Goal: Information Seeking & Learning: Learn about a topic

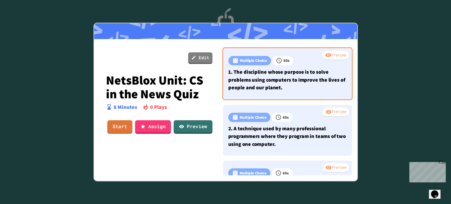
click at [300, 68] on p "1. The discipline whose purpose is to solve problems using computers to improve…" at bounding box center [287, 80] width 118 height 24
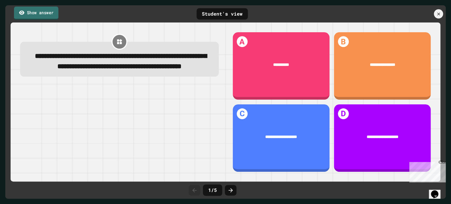
click at [16, 14] on link "Show answer" at bounding box center [36, 12] width 44 height 13
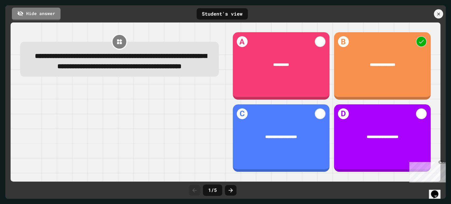
click at [438, 15] on icon at bounding box center [438, 13] width 3 height 3
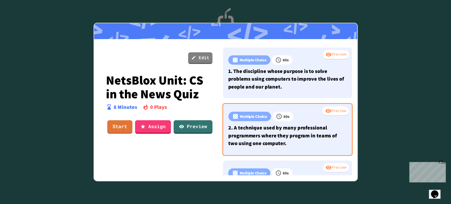
click at [305, 126] on p "2. A technique used by many professional programmers where they program in team…" at bounding box center [287, 136] width 118 height 24
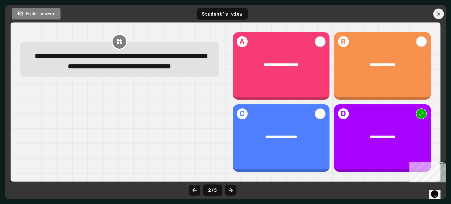
click at [440, 15] on icon at bounding box center [439, 14] width 6 height 6
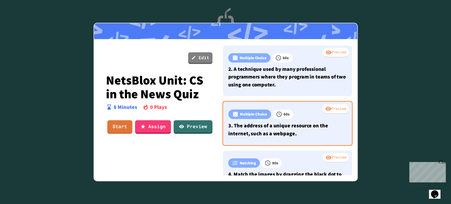
scroll to position [59, 0]
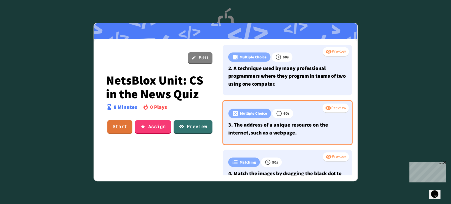
click at [273, 111] on div "60 s" at bounding box center [282, 114] width 21 height 10
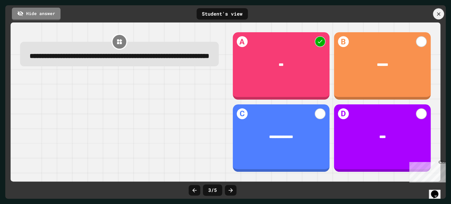
click at [440, 10] on div at bounding box center [438, 13] width 11 height 11
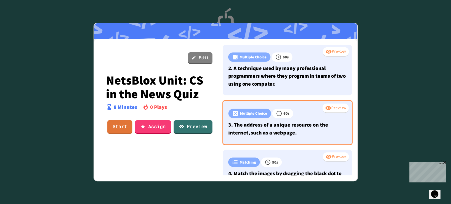
scroll to position [117, 0]
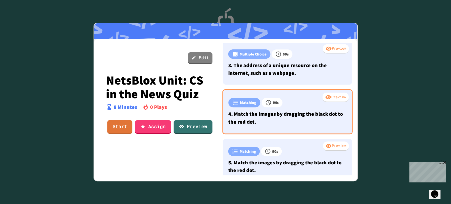
click at [291, 119] on p "4. Match the images by dragging the black dot to the red dot." at bounding box center [287, 118] width 118 height 16
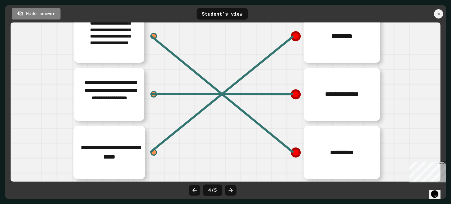
scroll to position [125, 0]
click at [439, 12] on icon at bounding box center [439, 14] width 5 height 5
click at [303, 145] on div at bounding box center [314, 150] width 65 height 11
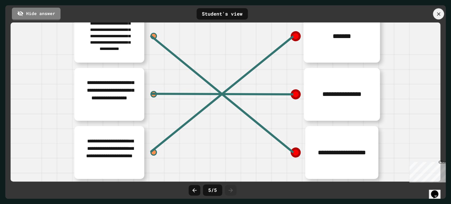
click at [441, 15] on icon at bounding box center [439, 14] width 6 height 6
